Goal: Information Seeking & Learning: Learn about a topic

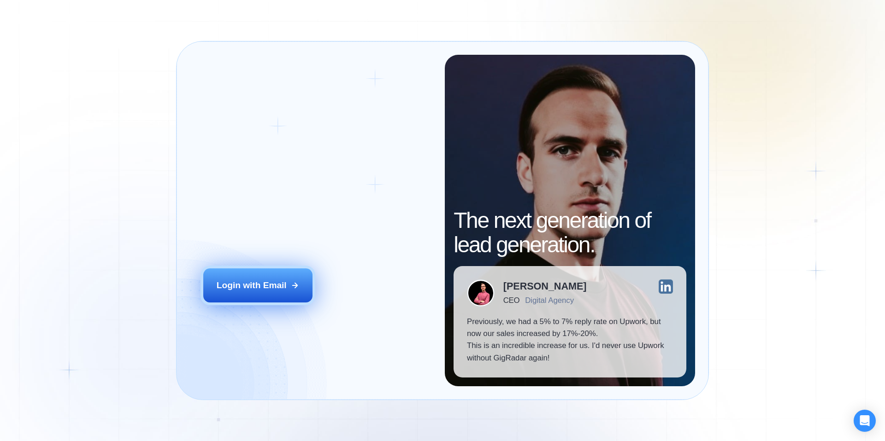
click at [270, 289] on div "Login with Email" at bounding box center [252, 286] width 70 height 12
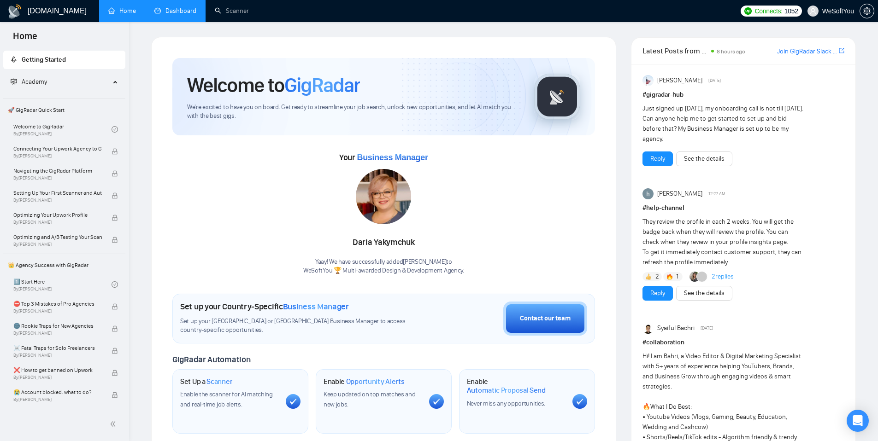
click at [186, 10] on link "Dashboard" at bounding box center [175, 11] width 42 height 8
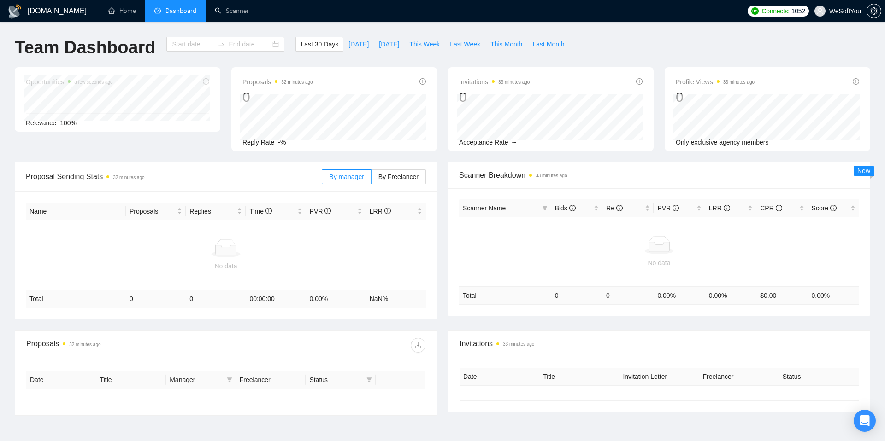
type input "[DATE]"
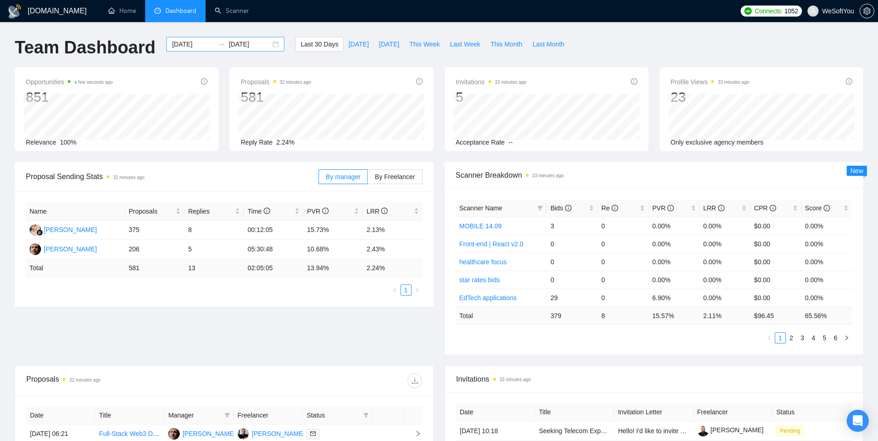
click at [217, 41] on icon "swap-right" at bounding box center [220, 44] width 7 height 7
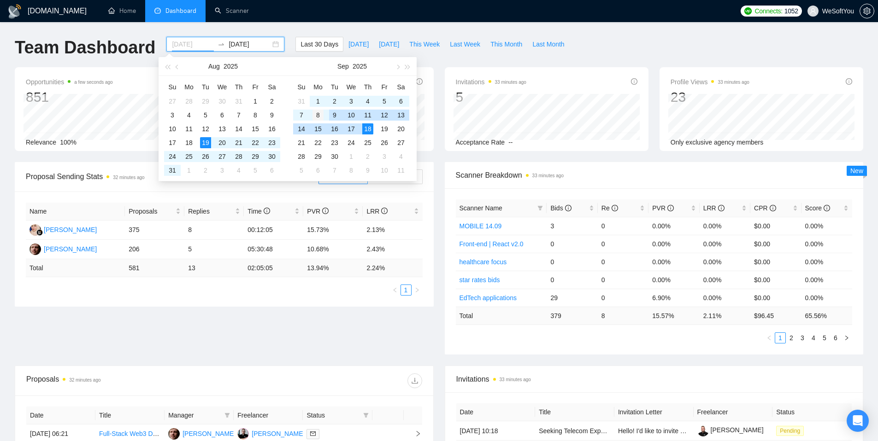
type input "[DATE]"
click at [316, 115] on div "8" at bounding box center [317, 115] width 11 height 11
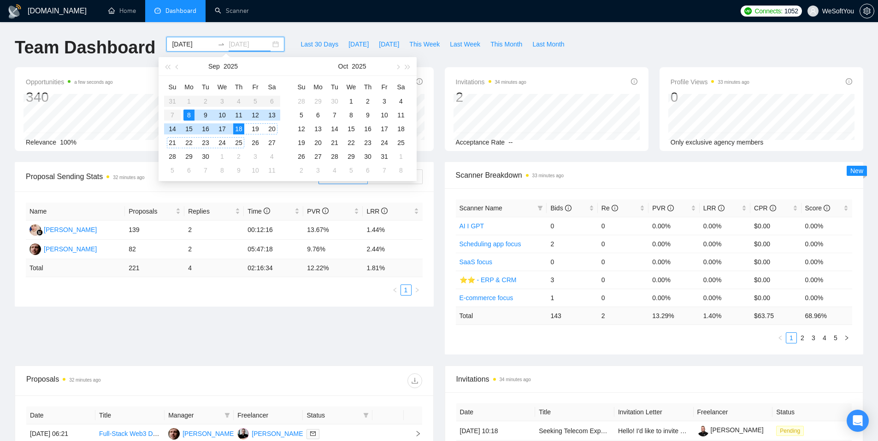
type input "[DATE]"
click at [243, 129] on div "18" at bounding box center [238, 128] width 11 height 11
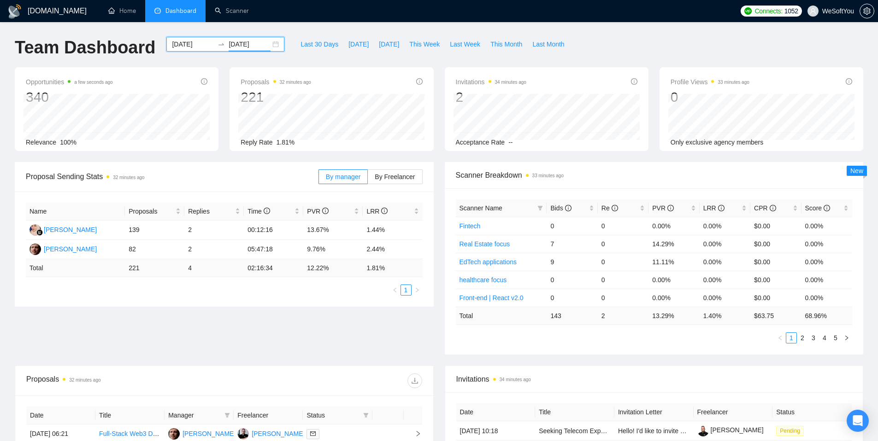
click at [353, 26] on div "[DOMAIN_NAME] Home Dashboard Scanner Connects: 1052 WeSoftYou Team Dashboard [D…" at bounding box center [439, 365] width 878 height 730
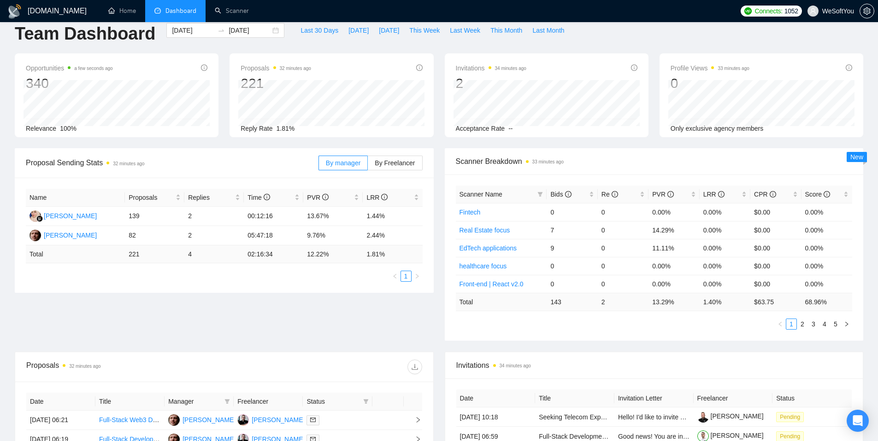
scroll to position [24, 0]
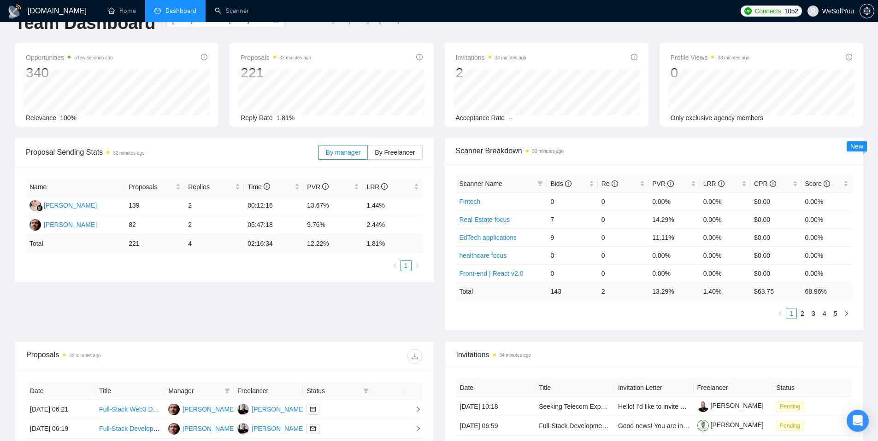
click at [262, 158] on span "Proposal Sending Stats 32 minutes ago" at bounding box center [172, 152] width 293 height 12
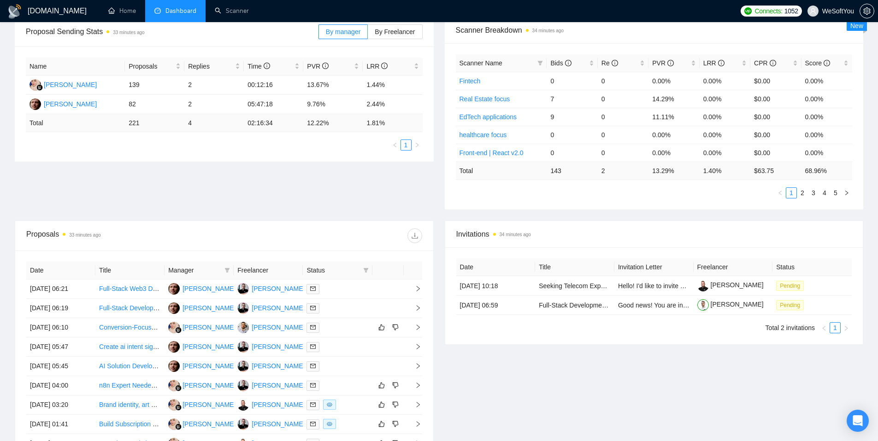
scroll to position [159, 0]
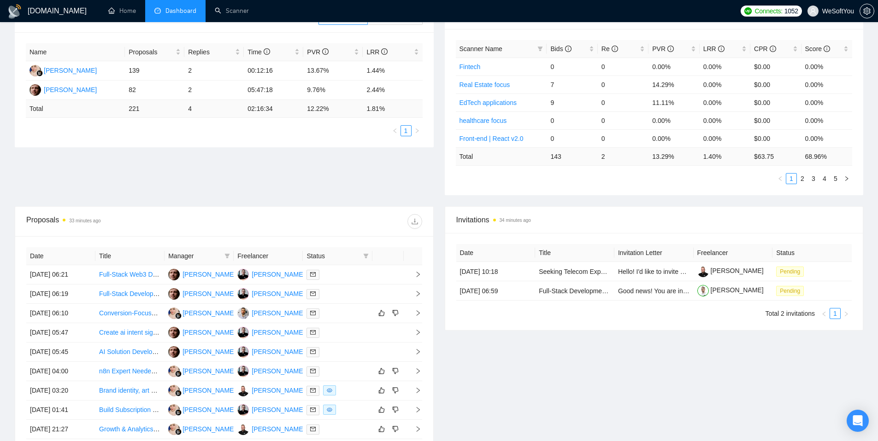
click at [300, 171] on div "Proposal Sending Stats 33 minutes ago By manager By Freelancer Name Proposals R…" at bounding box center [438, 105] width 859 height 204
click at [298, 171] on div "Proposal Sending Stats 33 minutes ago By manager By Freelancer Name Proposals R…" at bounding box center [438, 105] width 859 height 204
click at [282, 187] on div "Proposal Sending Stats 33 minutes ago By manager By Freelancer Name Proposals R…" at bounding box center [438, 105] width 859 height 204
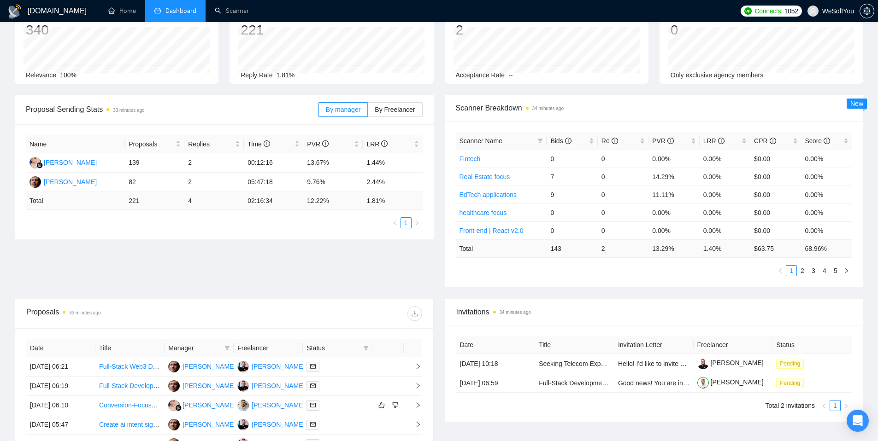
scroll to position [0, 0]
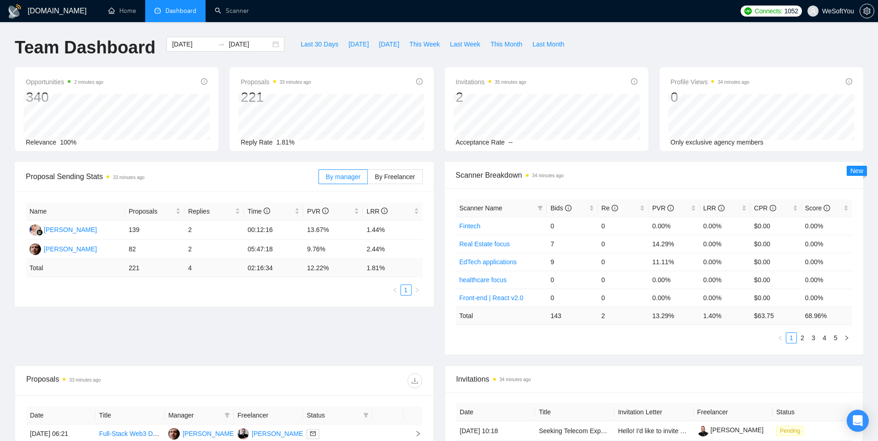
click at [257, 166] on div "Proposal Sending Stats 33 minutes ago" at bounding box center [172, 177] width 293 height 26
click at [249, 166] on div "Proposal Sending Stats 33 minutes ago" at bounding box center [172, 177] width 293 height 26
drag, startPoint x: 141, startPoint y: 169, endPoint x: 156, endPoint y: 176, distance: 16.9
click at [156, 176] on span "Proposal Sending Stats 33 minutes ago" at bounding box center [172, 177] width 293 height 12
drag, startPoint x: 156, startPoint y: 176, endPoint x: 37, endPoint y: 176, distance: 118.9
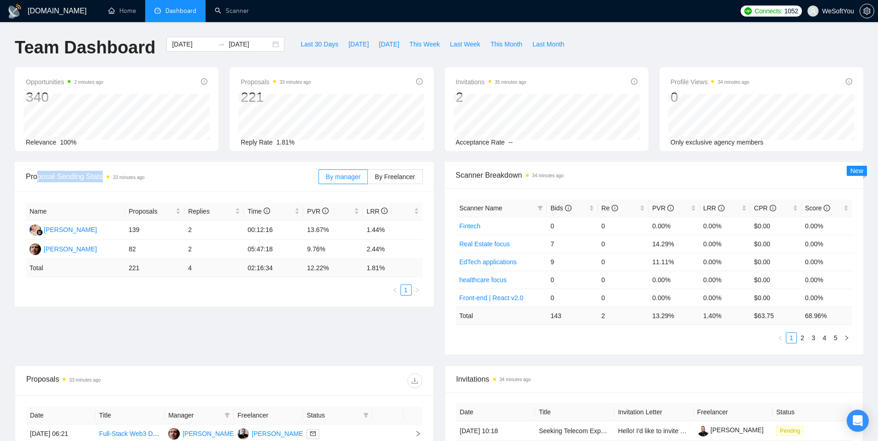
click at [37, 176] on span "Proposal Sending Stats 33 minutes ago" at bounding box center [172, 177] width 293 height 12
click at [38, 176] on span "Proposal Sending Stats 33 minutes ago" at bounding box center [172, 177] width 293 height 12
click at [33, 177] on span "Proposal Sending Stats 33 minutes ago" at bounding box center [172, 177] width 293 height 12
drag, startPoint x: 24, startPoint y: 178, endPoint x: 163, endPoint y: 174, distance: 138.7
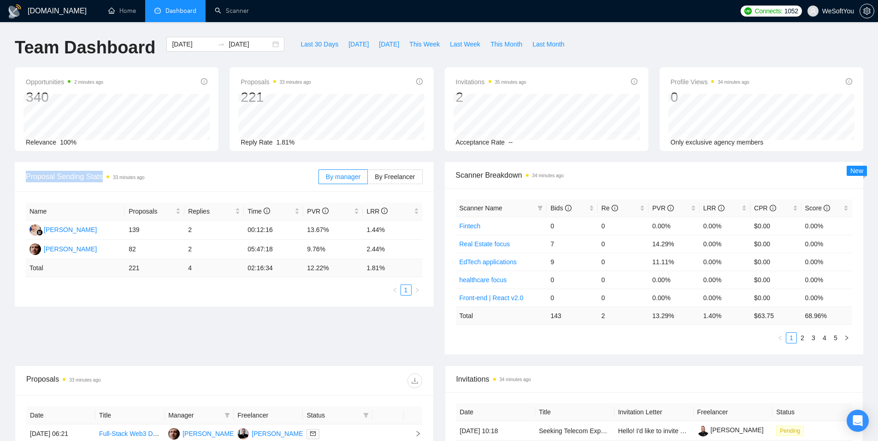
click at [161, 177] on div "Proposal Sending Stats 33 minutes ago By manager By Freelancer" at bounding box center [224, 177] width 419 height 30
click at [155, 178] on span "Proposal Sending Stats 33 minutes ago" at bounding box center [172, 177] width 293 height 12
drag, startPoint x: 153, startPoint y: 178, endPoint x: 137, endPoint y: 180, distance: 16.2
click at [153, 178] on span "Proposal Sending Stats 33 minutes ago" at bounding box center [172, 177] width 293 height 12
drag, startPoint x: 137, startPoint y: 180, endPoint x: 118, endPoint y: 179, distance: 19.4
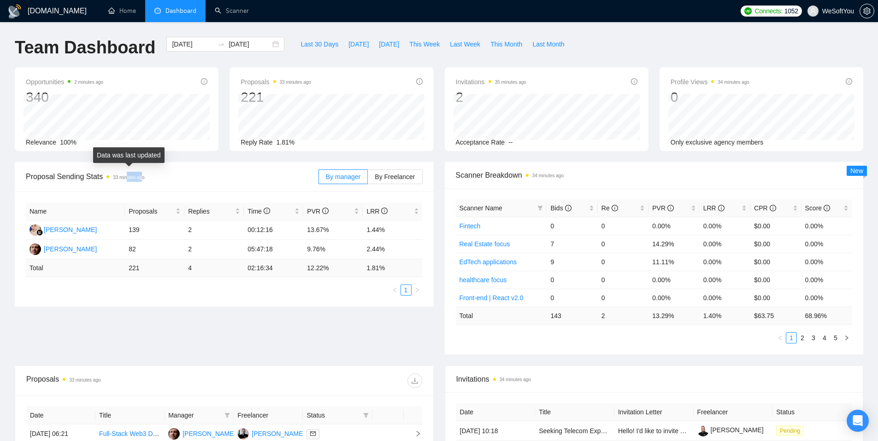
click at [128, 178] on time "33 minutes ago" at bounding box center [128, 177] width 31 height 5
drag, startPoint x: 114, startPoint y: 180, endPoint x: 152, endPoint y: 175, distance: 38.6
click at [152, 175] on span "Proposal Sending Stats 33 minutes ago" at bounding box center [172, 177] width 293 height 12
drag, startPoint x: 138, startPoint y: 178, endPoint x: 118, endPoint y: 176, distance: 20.3
click at [112, 180] on span "33 minutes ago" at bounding box center [125, 177] width 38 height 10
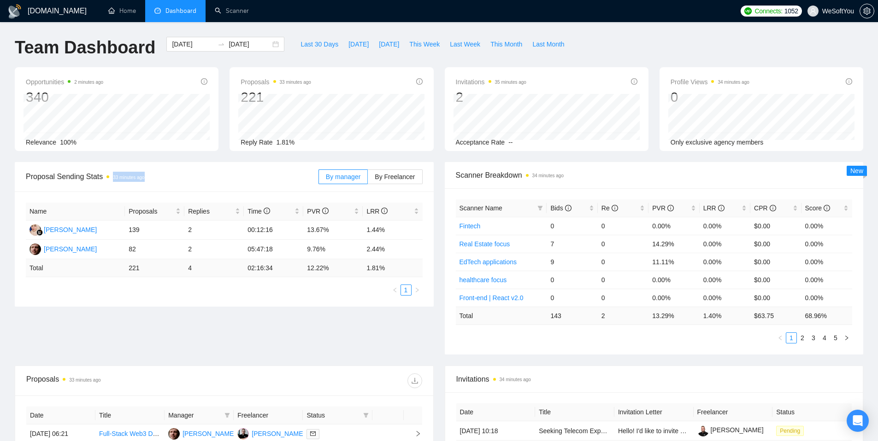
click at [274, 184] on div "Proposal Sending Stats 33 minutes ago" at bounding box center [172, 177] width 293 height 26
drag, startPoint x: 74, startPoint y: 82, endPoint x: 149, endPoint y: 82, distance: 75.6
click at [149, 82] on div "Opportunities 5 minutes ago 340" at bounding box center [117, 90] width 182 height 29
drag, startPoint x: 191, startPoint y: 229, endPoint x: 185, endPoint y: 229, distance: 5.5
click at [185, 229] on td "2" at bounding box center [213, 230] width 59 height 19
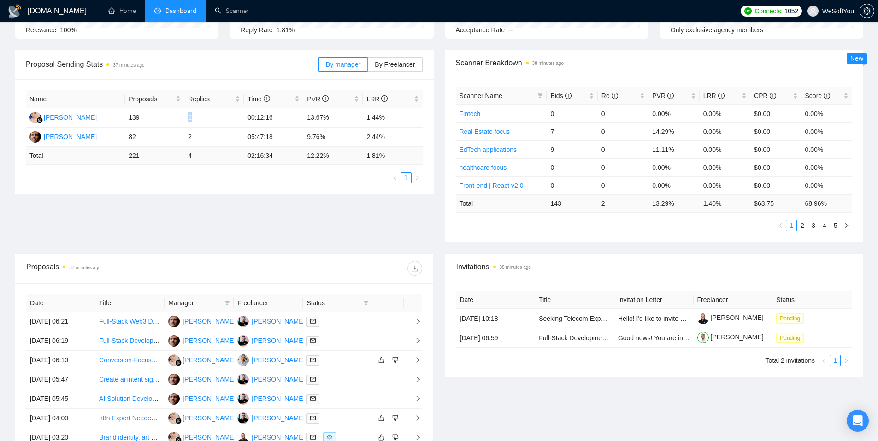
scroll to position [98, 0]
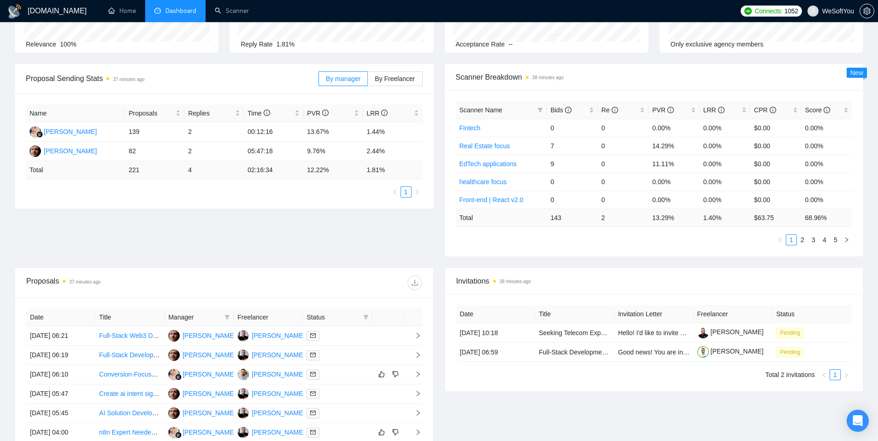
click at [492, 250] on div "Scanner Name Bids Re PVR LRR CPR Score Fintech 0 0 0.00% 0.00% $0.00 0.00% Real…" at bounding box center [654, 173] width 419 height 166
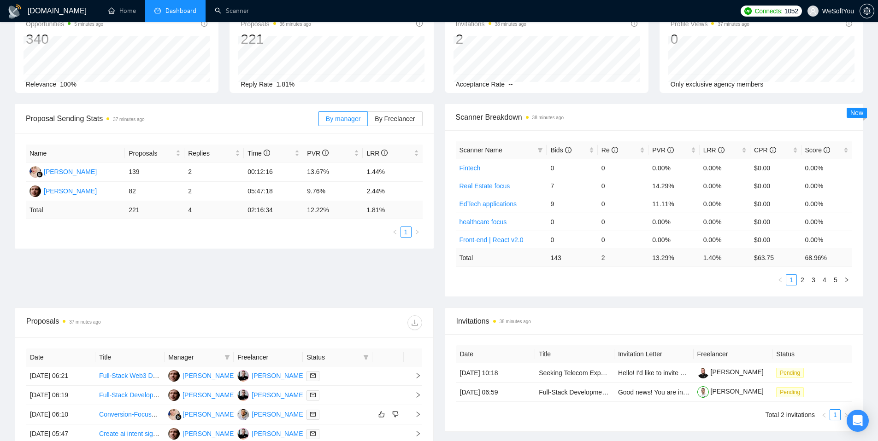
scroll to position [0, 0]
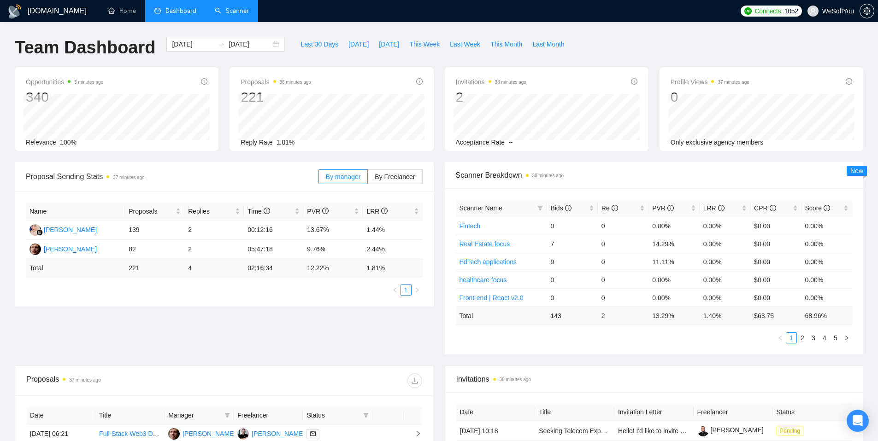
click at [235, 15] on link "Scanner" at bounding box center [232, 11] width 34 height 8
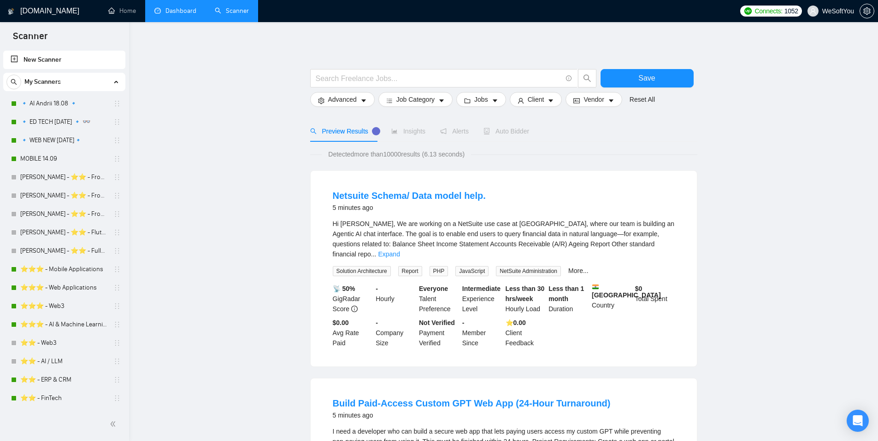
drag, startPoint x: 56, startPoint y: 120, endPoint x: 286, endPoint y: 168, distance: 235.3
click at [56, 120] on link "🔹 ED TECH [DATE] 🔹 👓" at bounding box center [64, 122] width 88 height 18
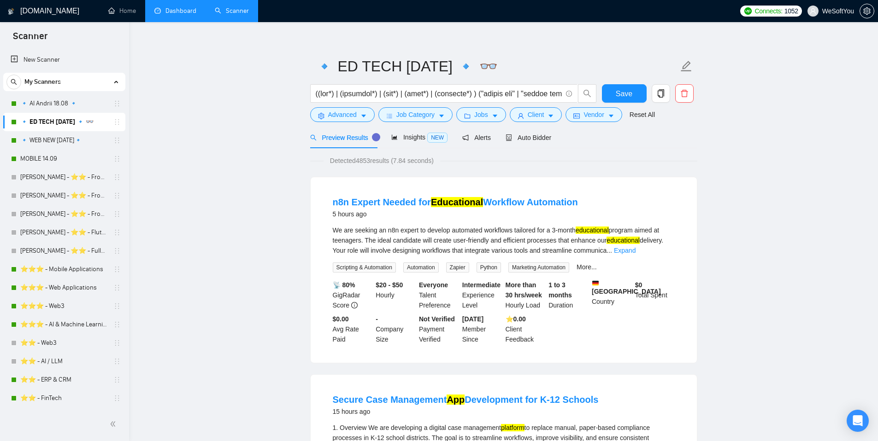
scroll to position [21, 0]
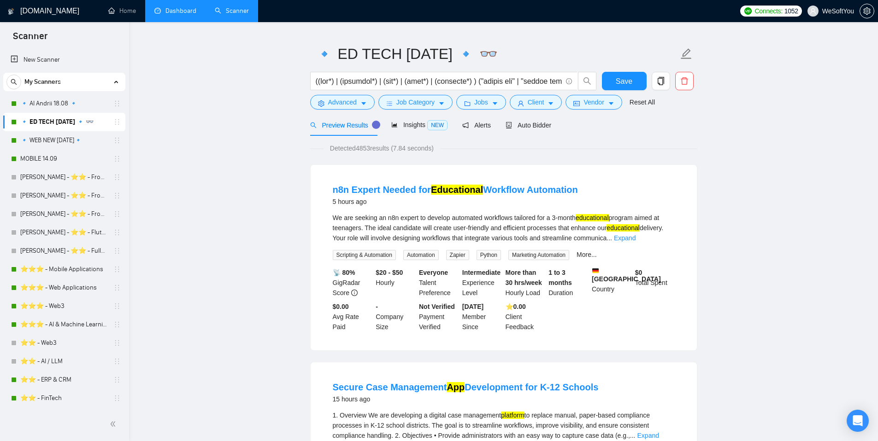
drag, startPoint x: 248, startPoint y: 157, endPoint x: 246, endPoint y: 151, distance: 5.8
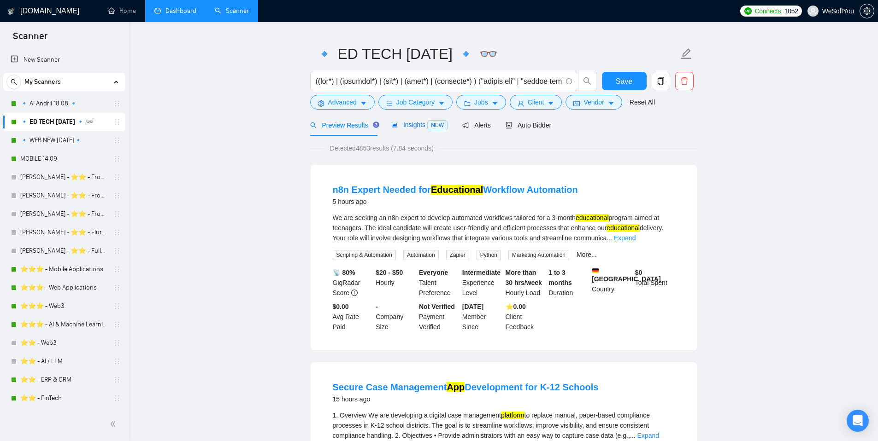
click at [413, 123] on span "Insights NEW" at bounding box center [419, 124] width 56 height 7
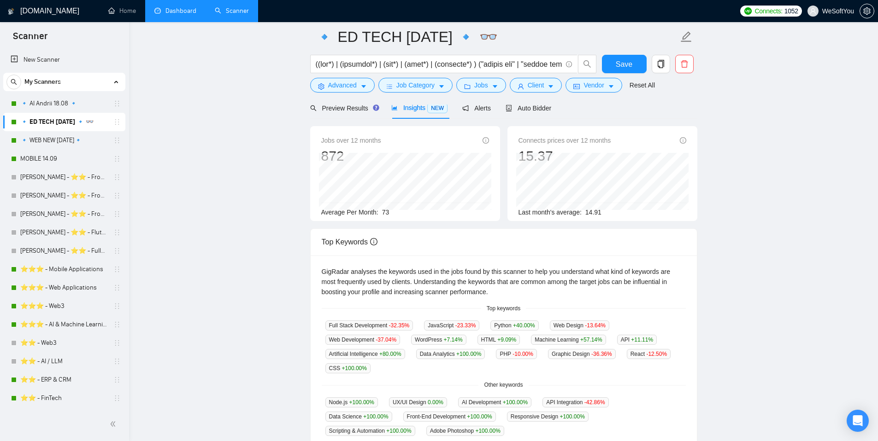
scroll to position [51, 0]
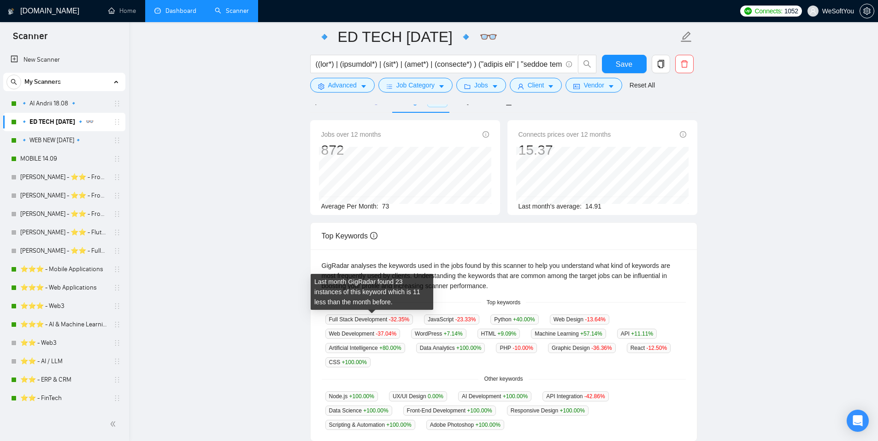
click at [294, 298] on main "🔹 ED TECH [DATE] 🔹 👓 Save Advanced Job Category Jobs Client Vendor Reset All Pr…" at bounding box center [503, 303] width 719 height 635
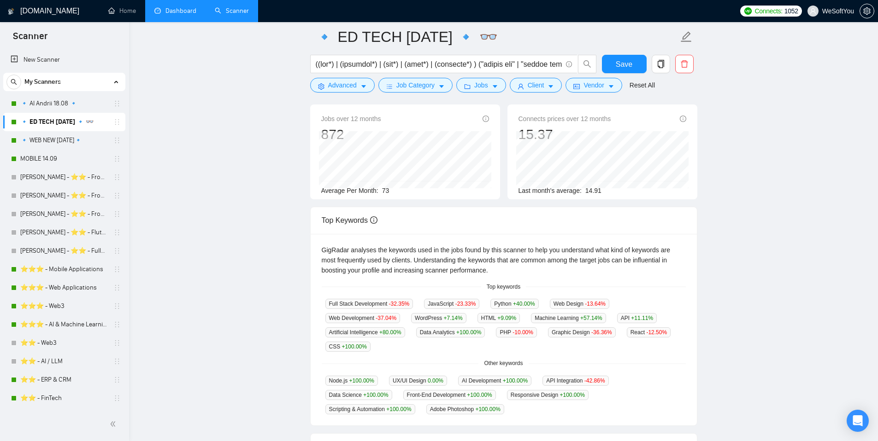
scroll to position [43, 0]
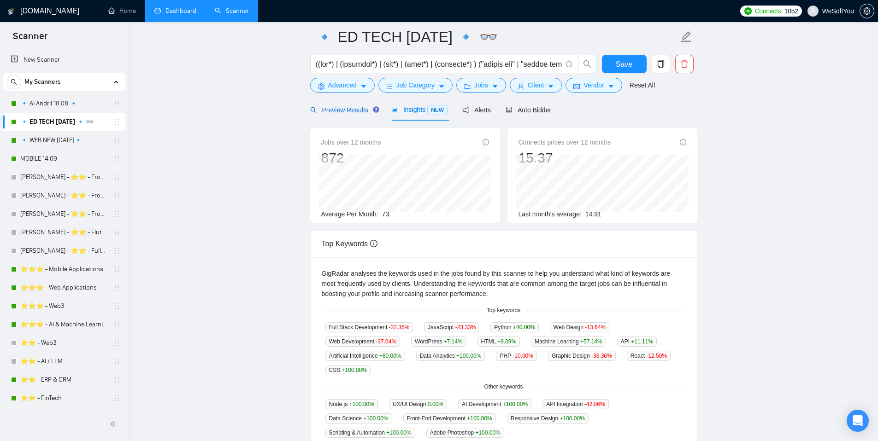
click at [325, 110] on span "Preview Results" at bounding box center [343, 109] width 66 height 7
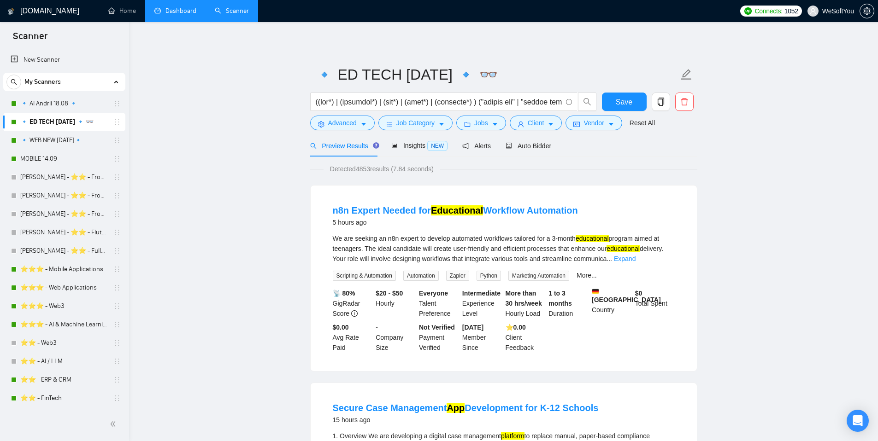
drag, startPoint x: 232, startPoint y: 185, endPoint x: 487, endPoint y: 242, distance: 261.2
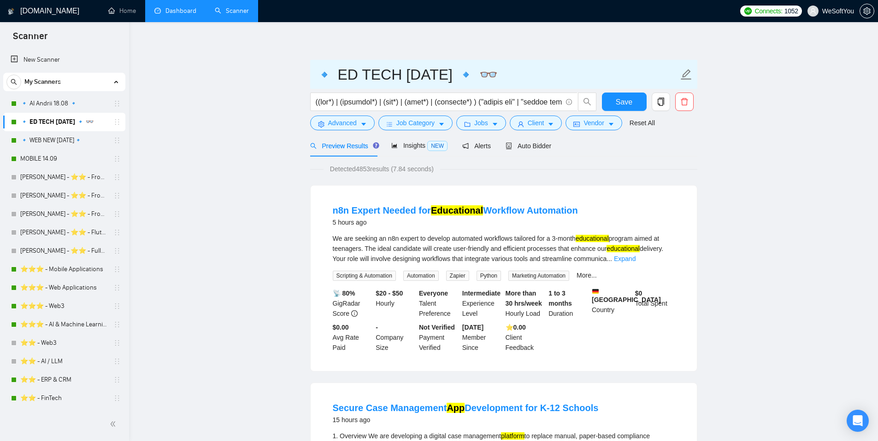
drag, startPoint x: 332, startPoint y: 77, endPoint x: 471, endPoint y: 81, distance: 139.6
click at [471, 81] on input "🔹 ED TECH [DATE] 🔹 👓" at bounding box center [496, 74] width 363 height 23
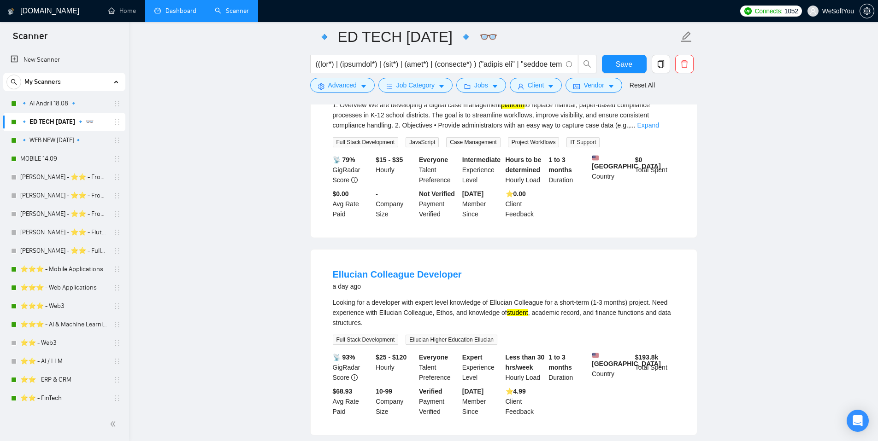
scroll to position [332, 0]
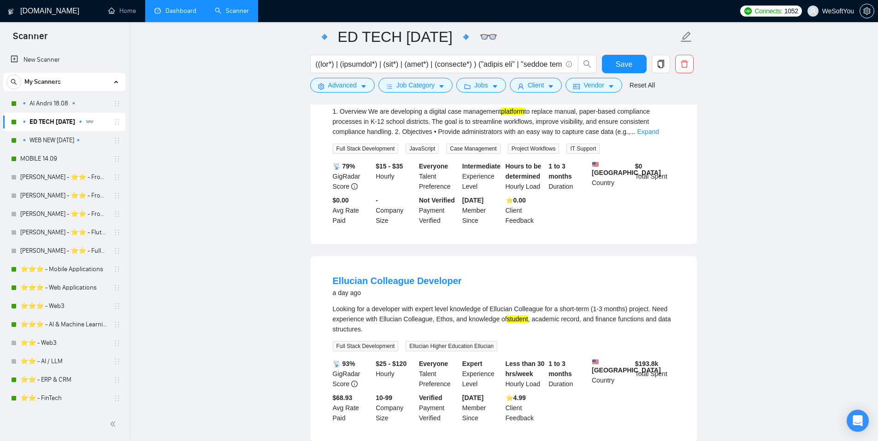
click at [187, 15] on link "Dashboard" at bounding box center [175, 11] width 42 height 8
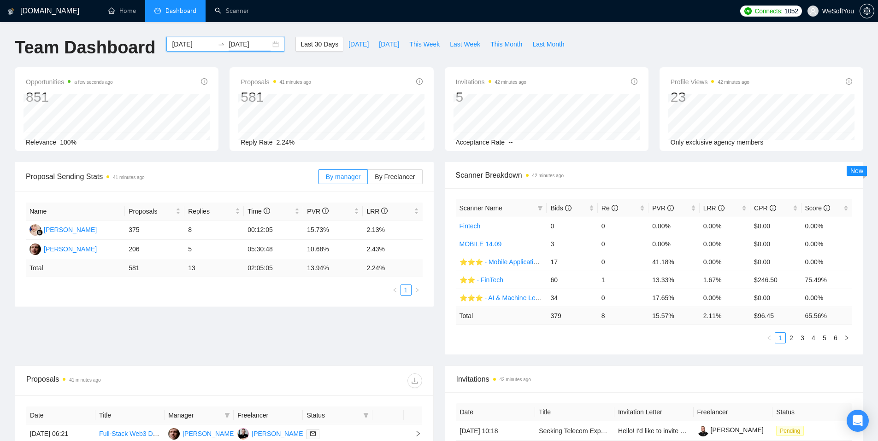
click at [237, 44] on input "[DATE]" at bounding box center [249, 44] width 42 height 10
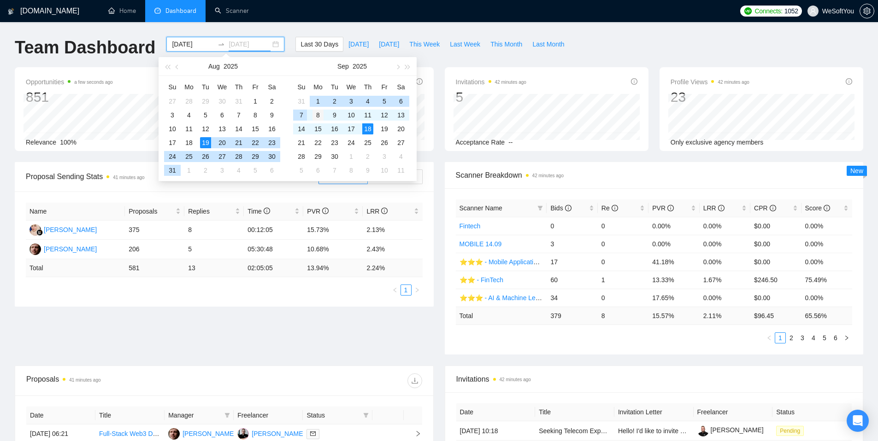
type input "[DATE]"
click at [316, 117] on div "8" at bounding box center [317, 115] width 11 height 11
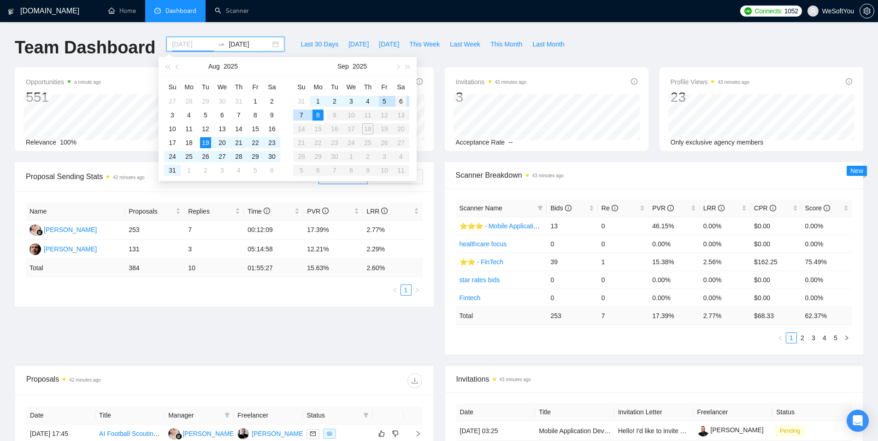
type input "[DATE]"
click at [398, 103] on div "6" at bounding box center [400, 101] width 11 height 11
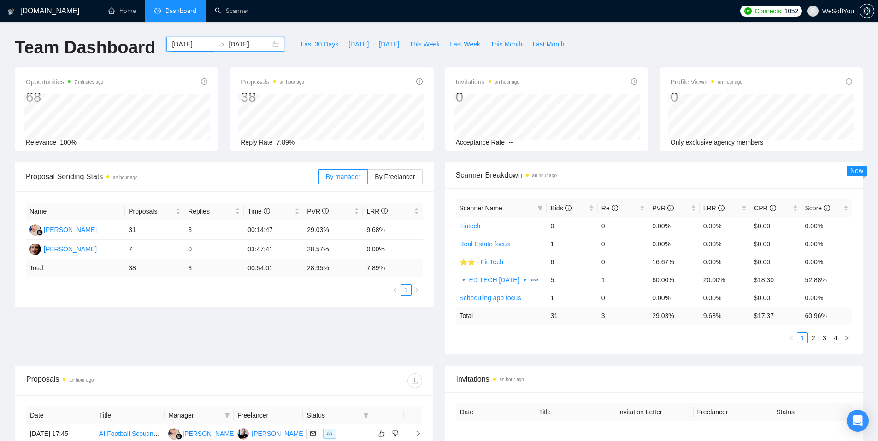
click at [599, 38] on div "Team Dashboard [DATE] [DATE] Last 30 Days [DATE] [DATE] This Week Last Week Thi…" at bounding box center [438, 52] width 859 height 30
